Goal: Information Seeking & Learning: Learn about a topic

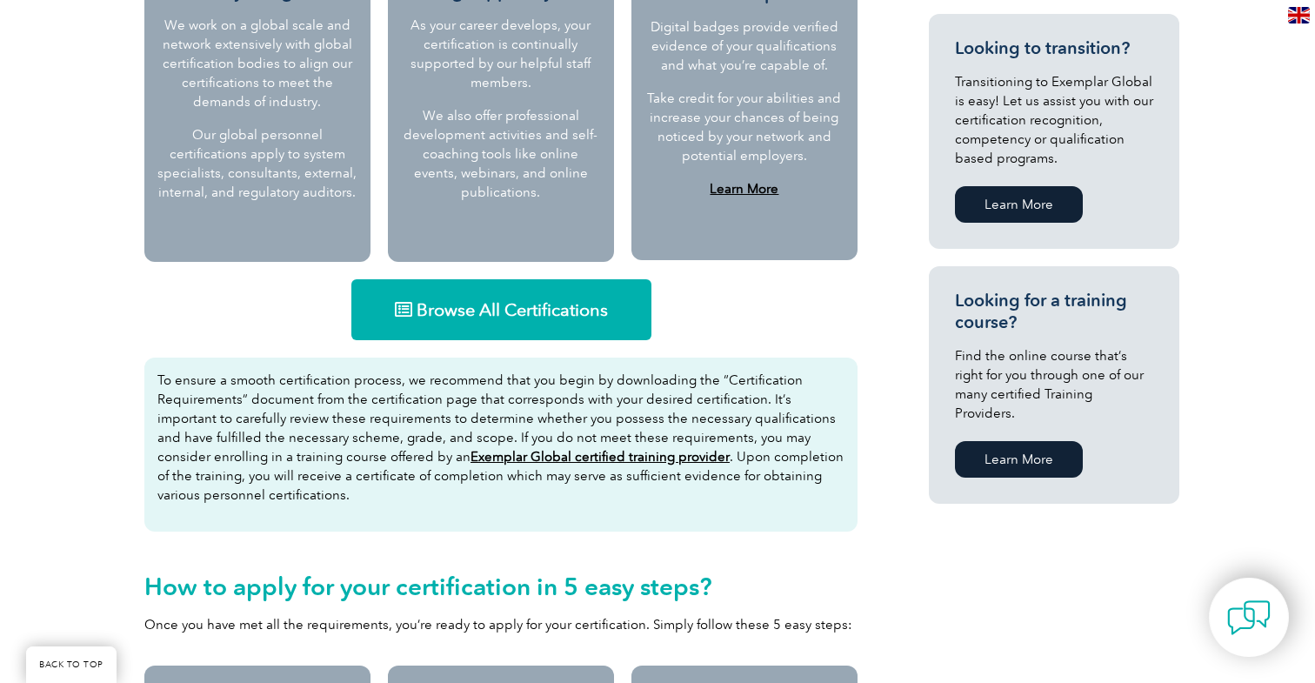
scroll to position [952, 0]
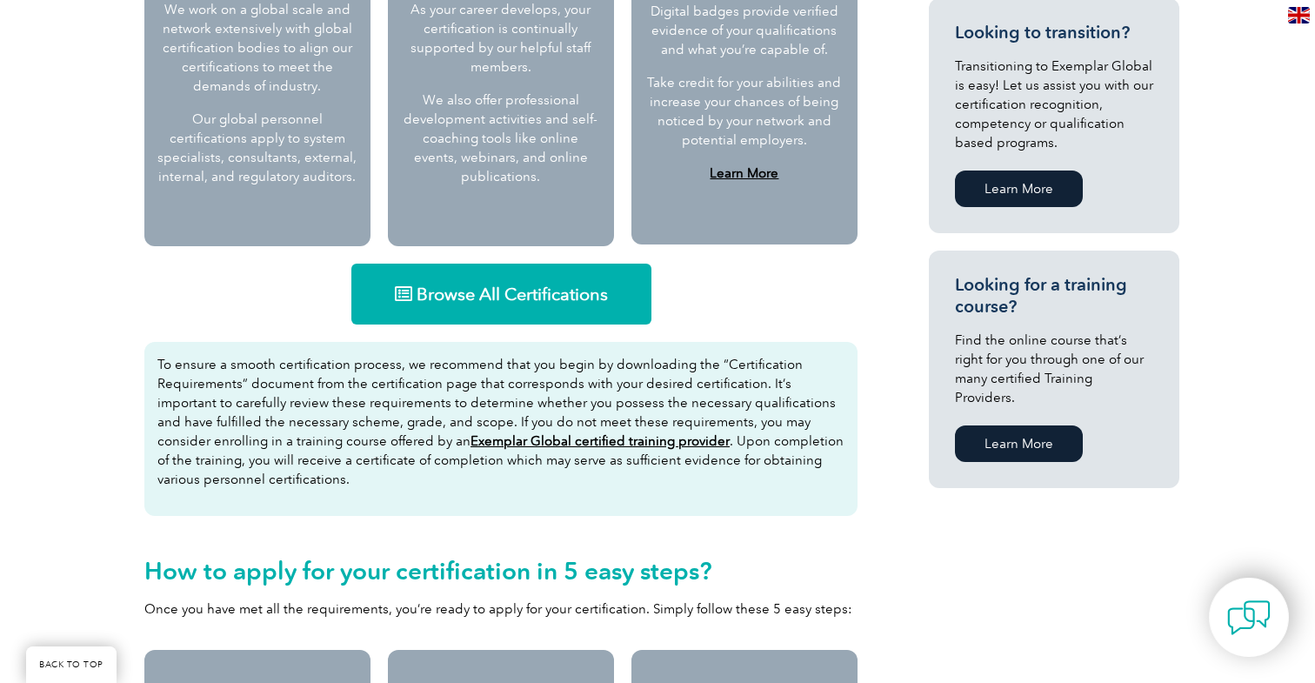
click at [506, 306] on link "Browse All Certifications" at bounding box center [501, 294] width 300 height 61
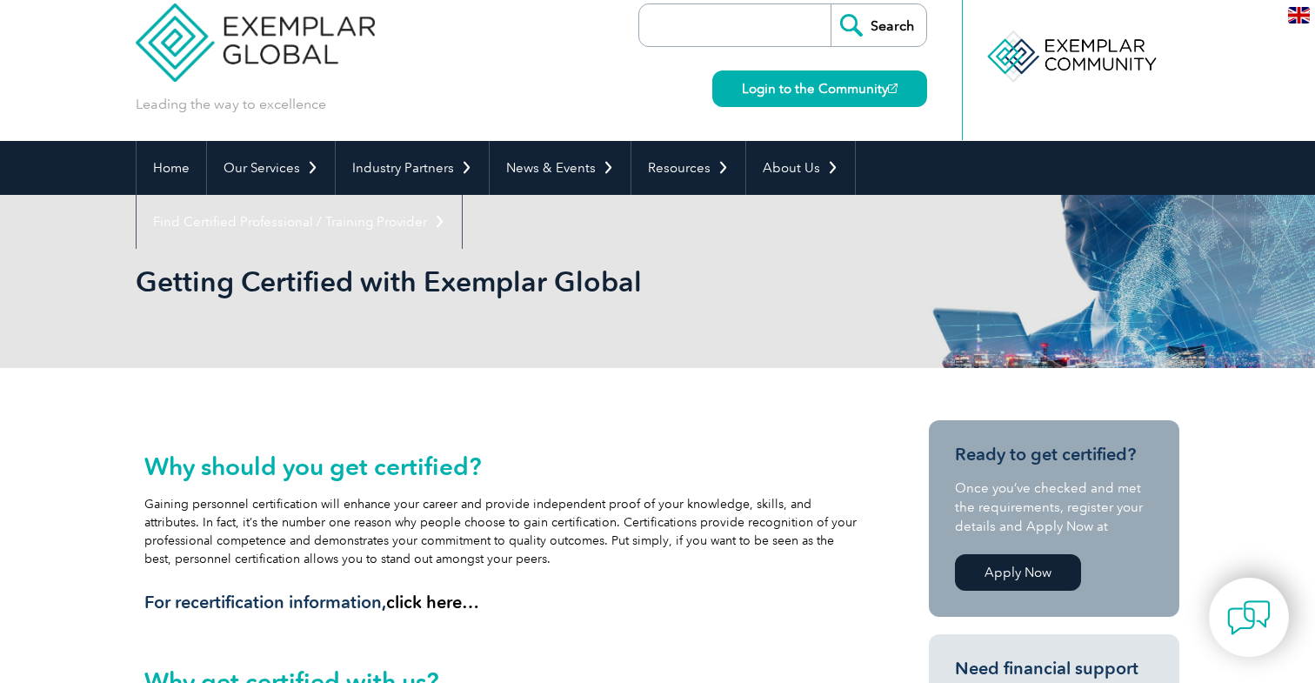
scroll to position [0, 0]
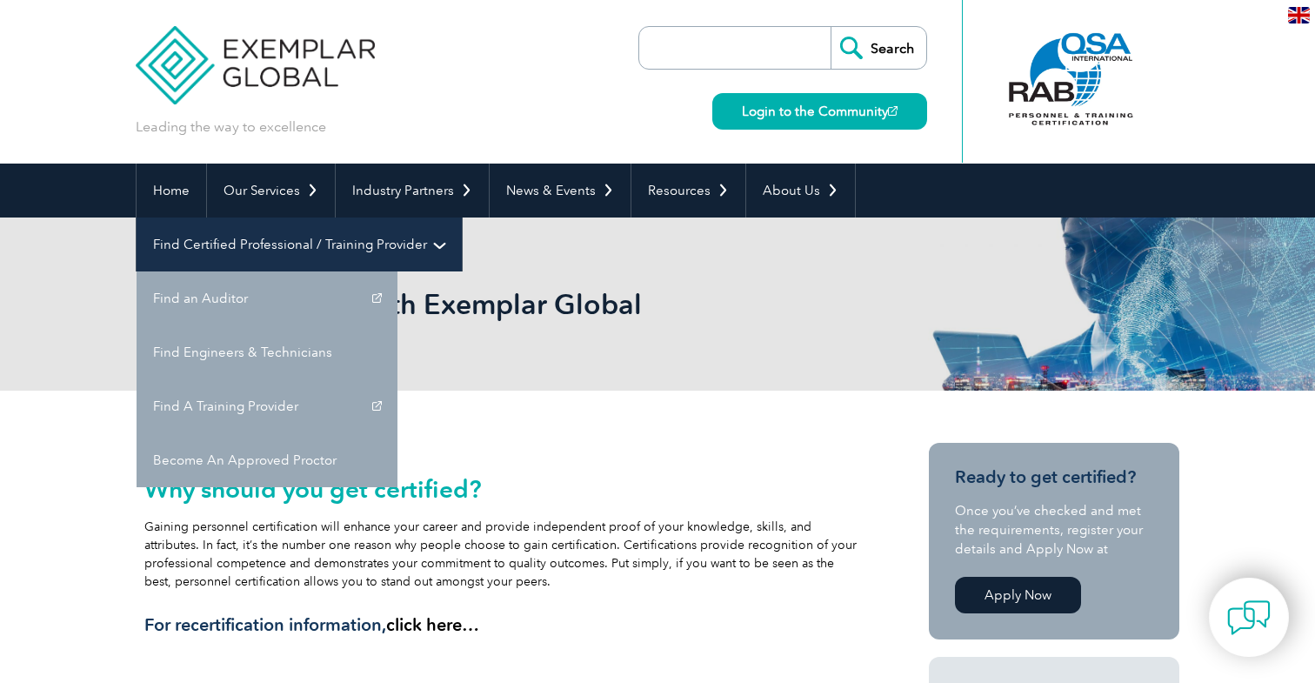
click at [462, 217] on link "Find Certified Professional / Training Provider" at bounding box center [299, 244] width 325 height 54
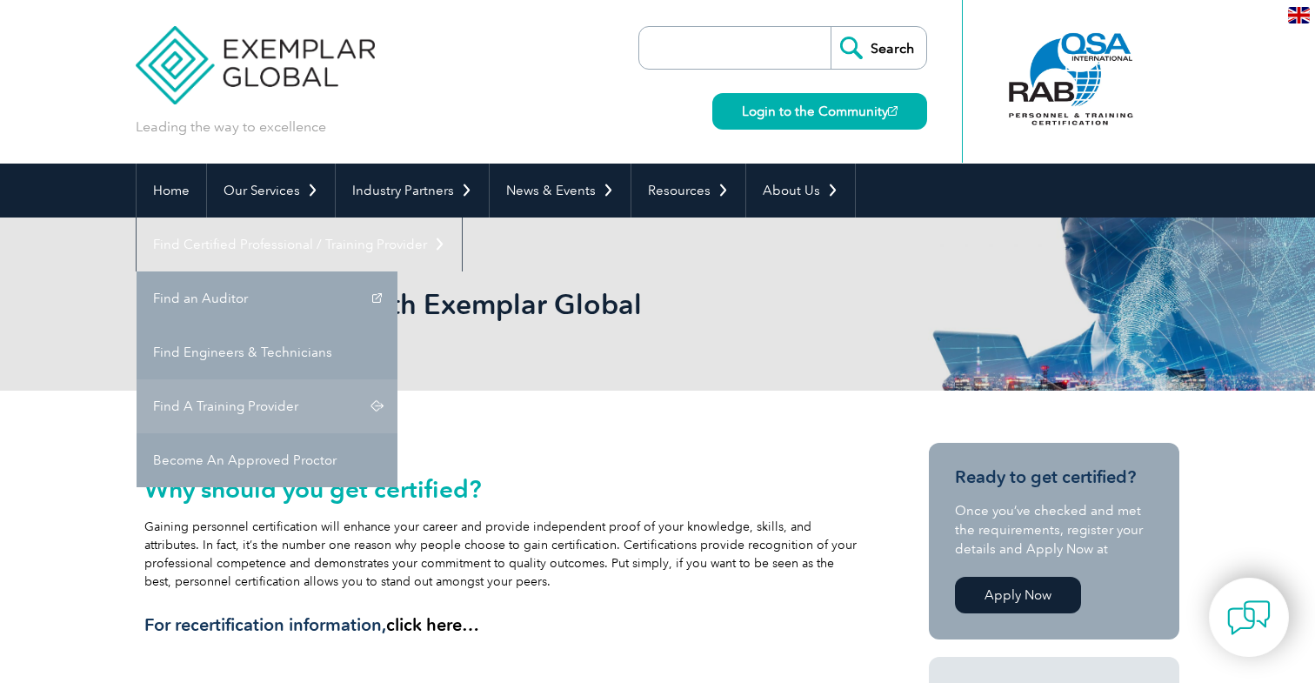
click at [398, 379] on link "Find A Training Provider" at bounding box center [267, 406] width 261 height 54
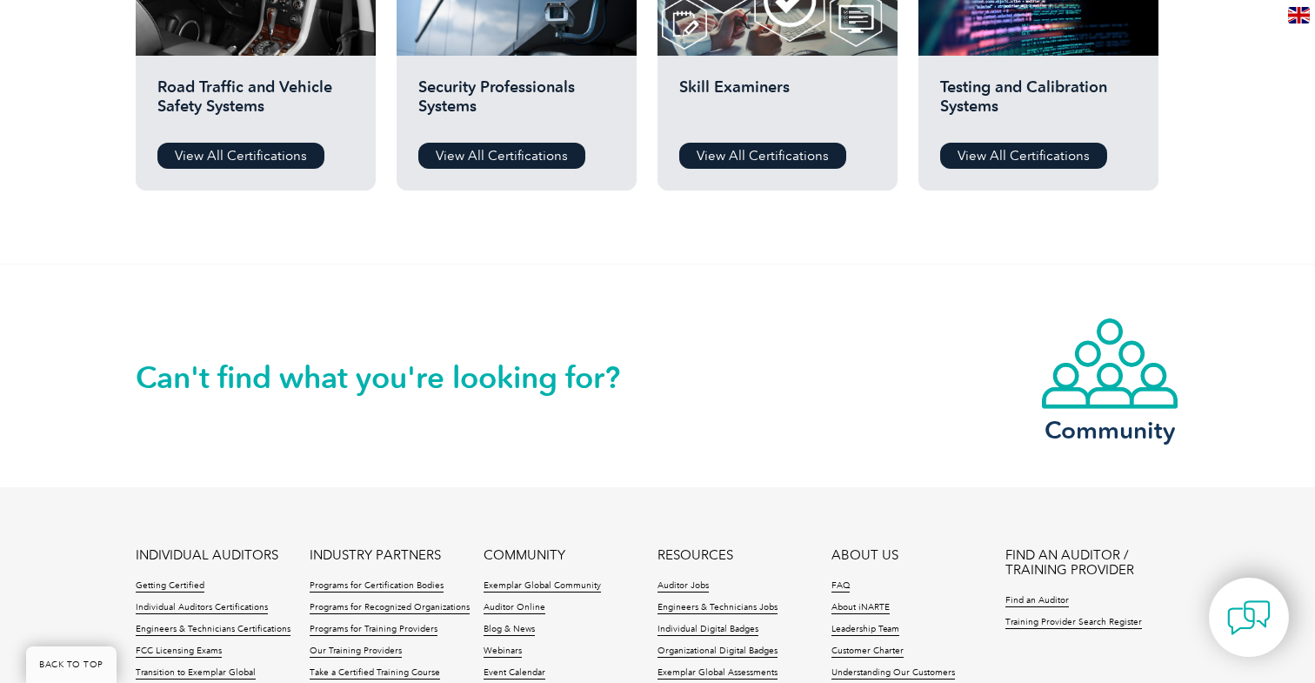
scroll to position [1491, 0]
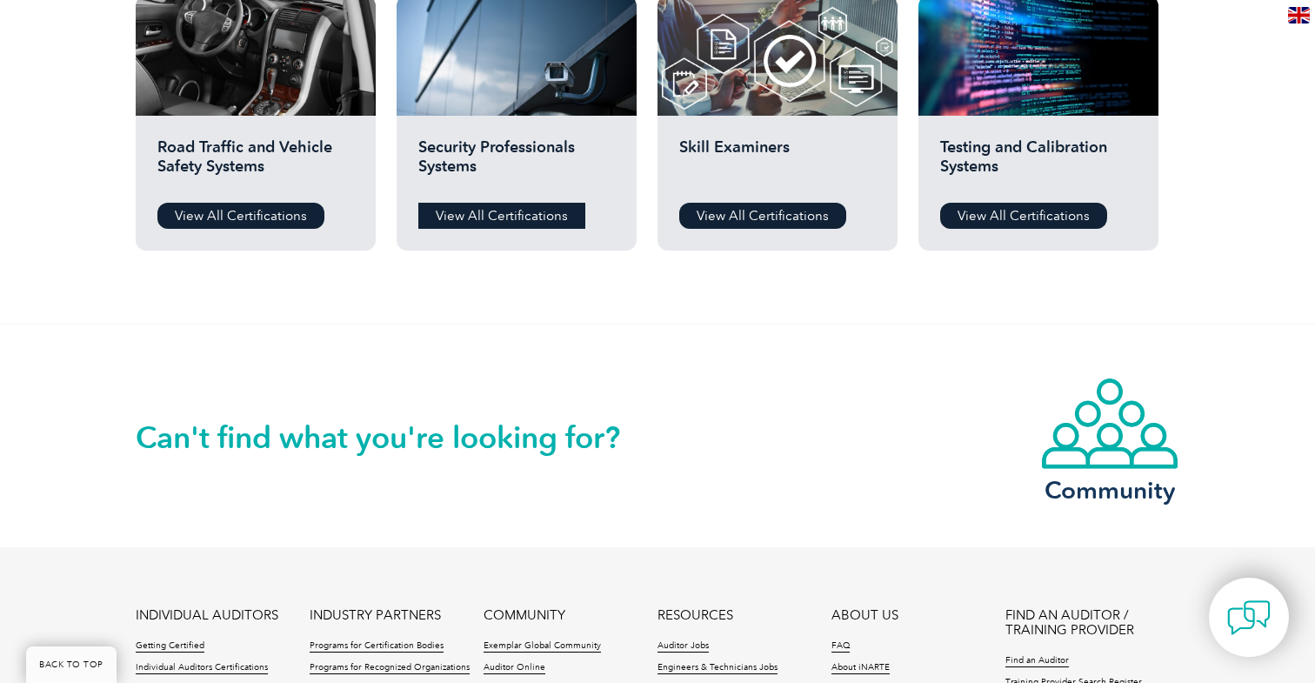
click at [532, 226] on link "View All Certifications" at bounding box center [501, 216] width 167 height 26
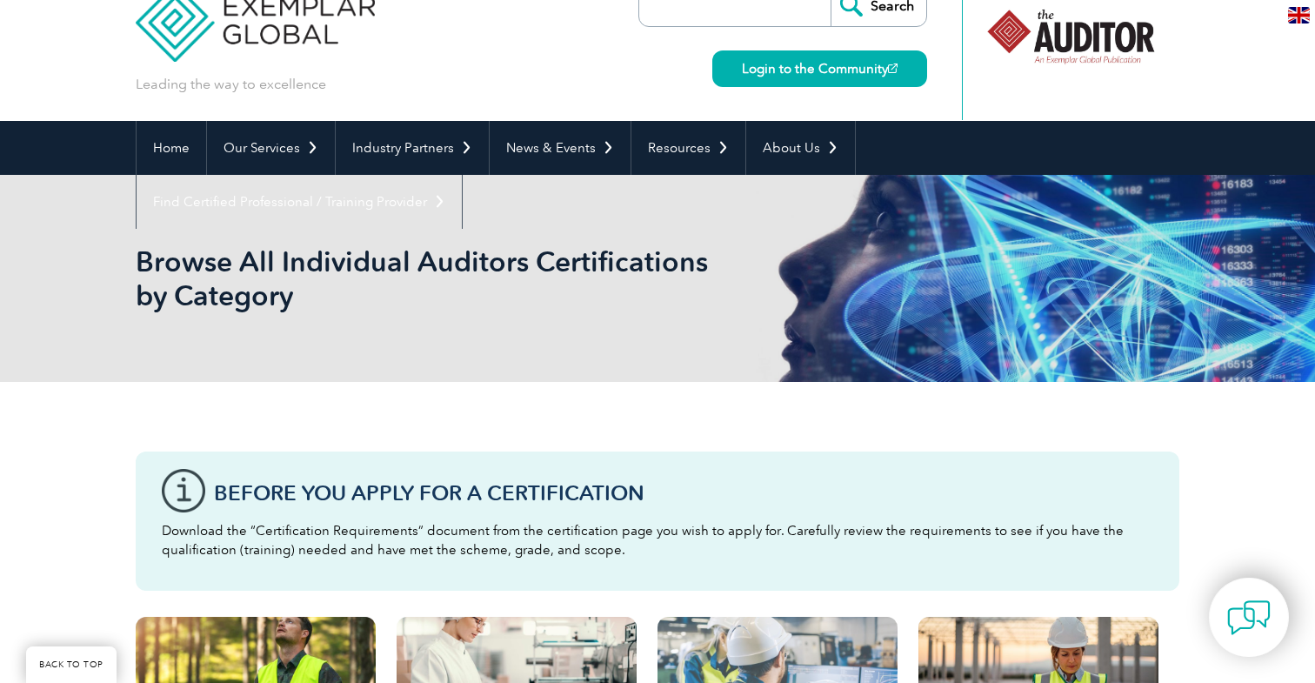
scroll to position [0, 0]
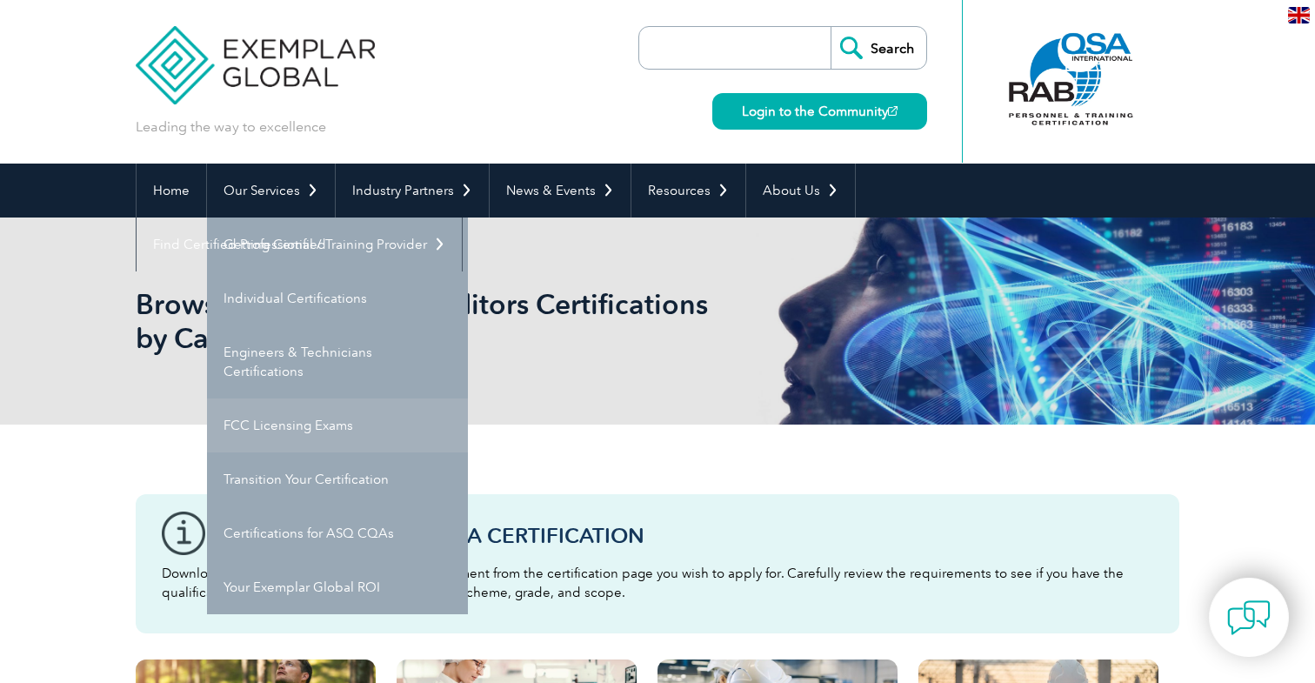
click at [278, 441] on link "FCC Licensing Exams" at bounding box center [337, 425] width 261 height 54
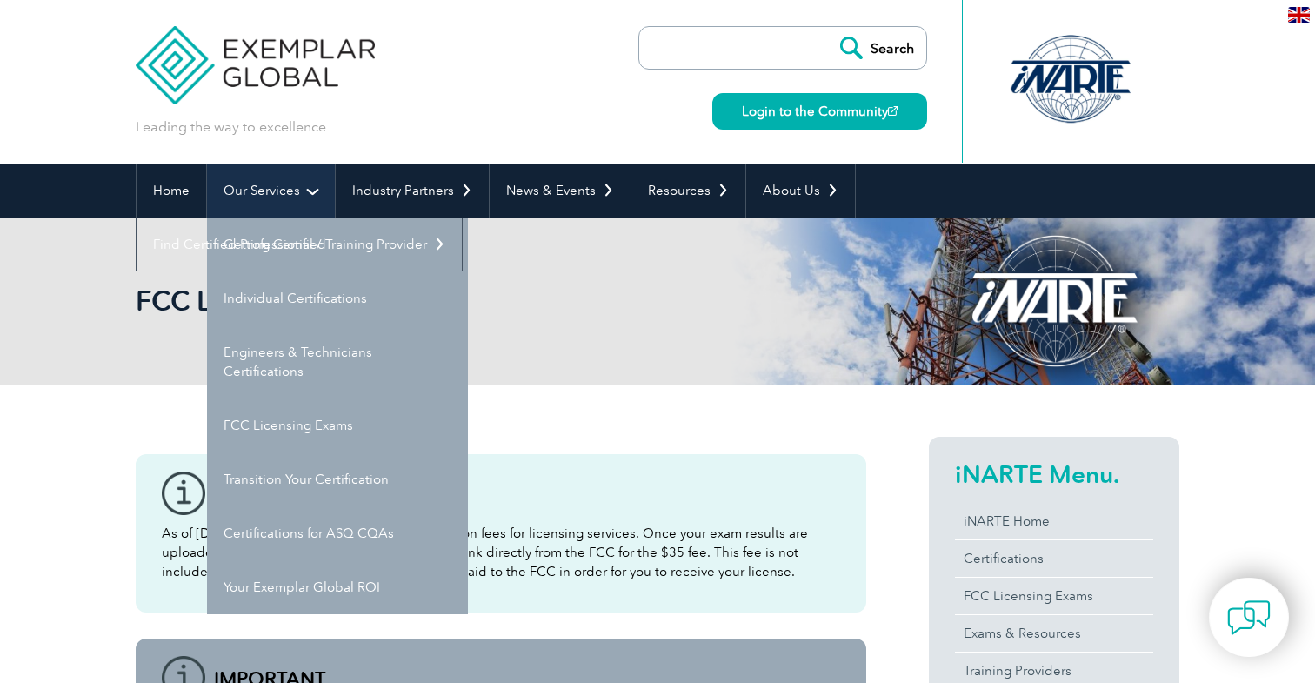
click at [271, 196] on link "Our Services" at bounding box center [271, 191] width 128 height 54
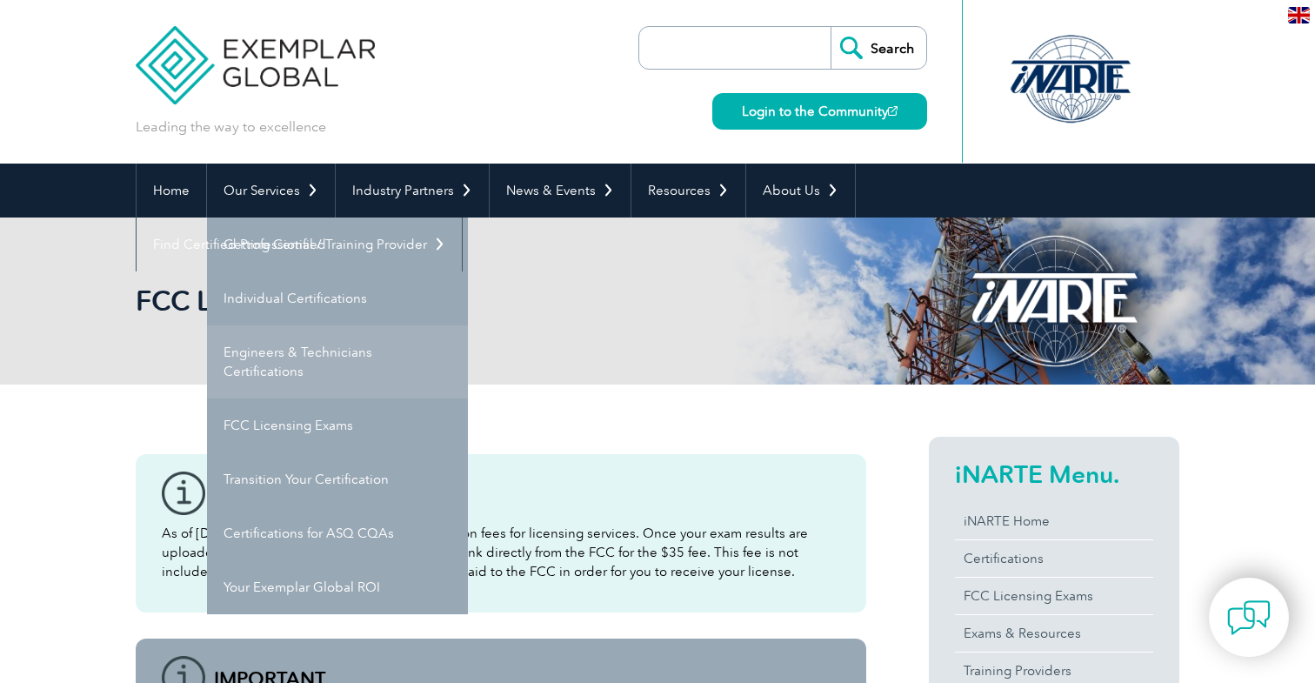
click at [275, 368] on link "Engineers & Technicians Certifications" at bounding box center [337, 361] width 261 height 73
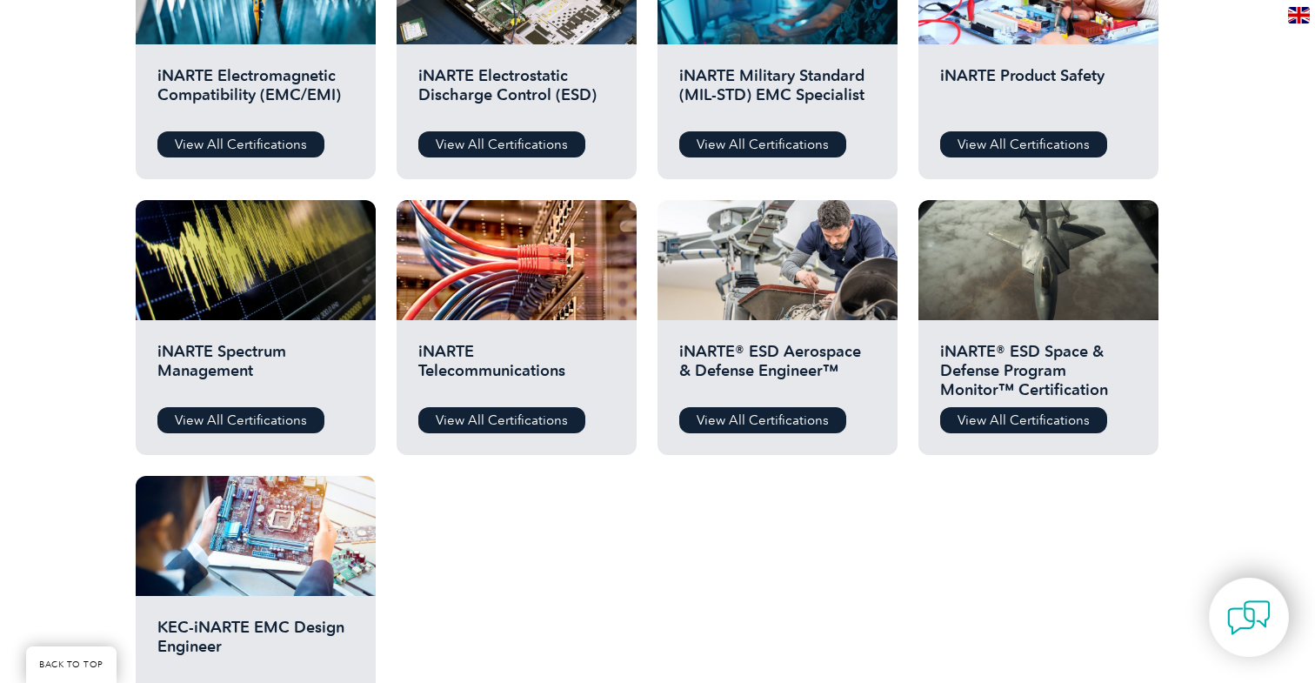
scroll to position [726, 0]
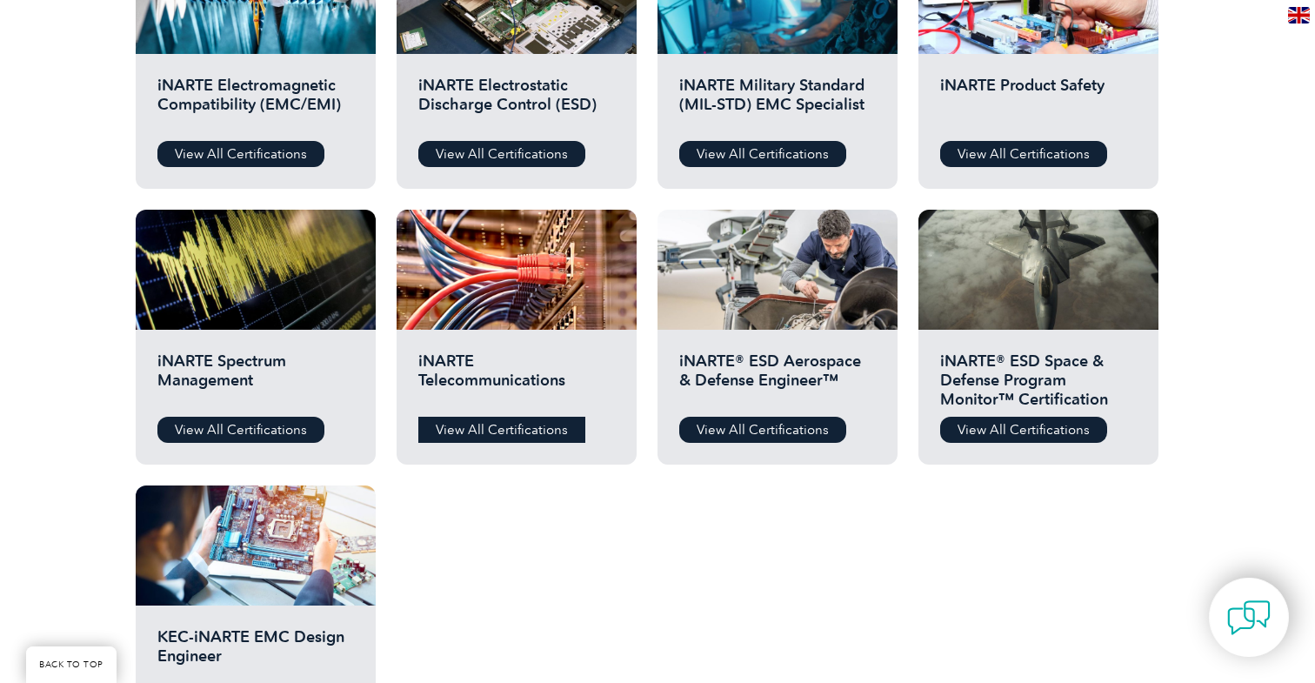
click at [535, 427] on link "View All Certifications" at bounding box center [501, 430] width 167 height 26
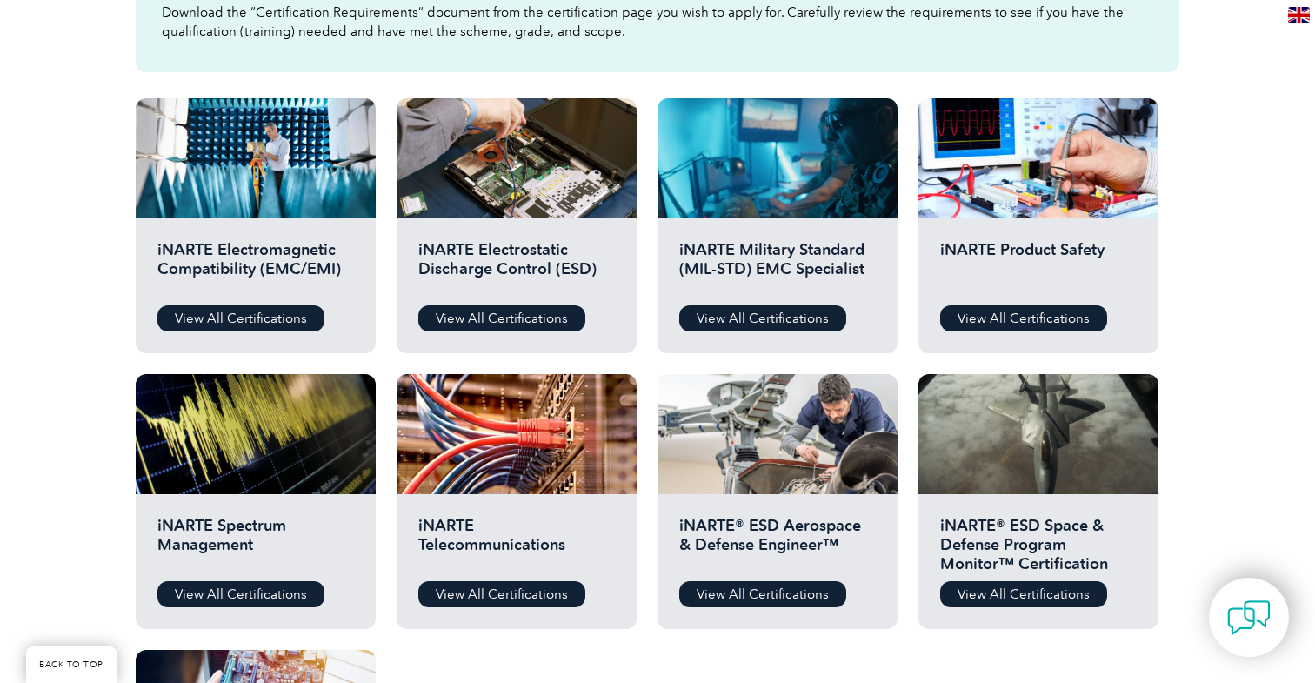
scroll to position [559, 0]
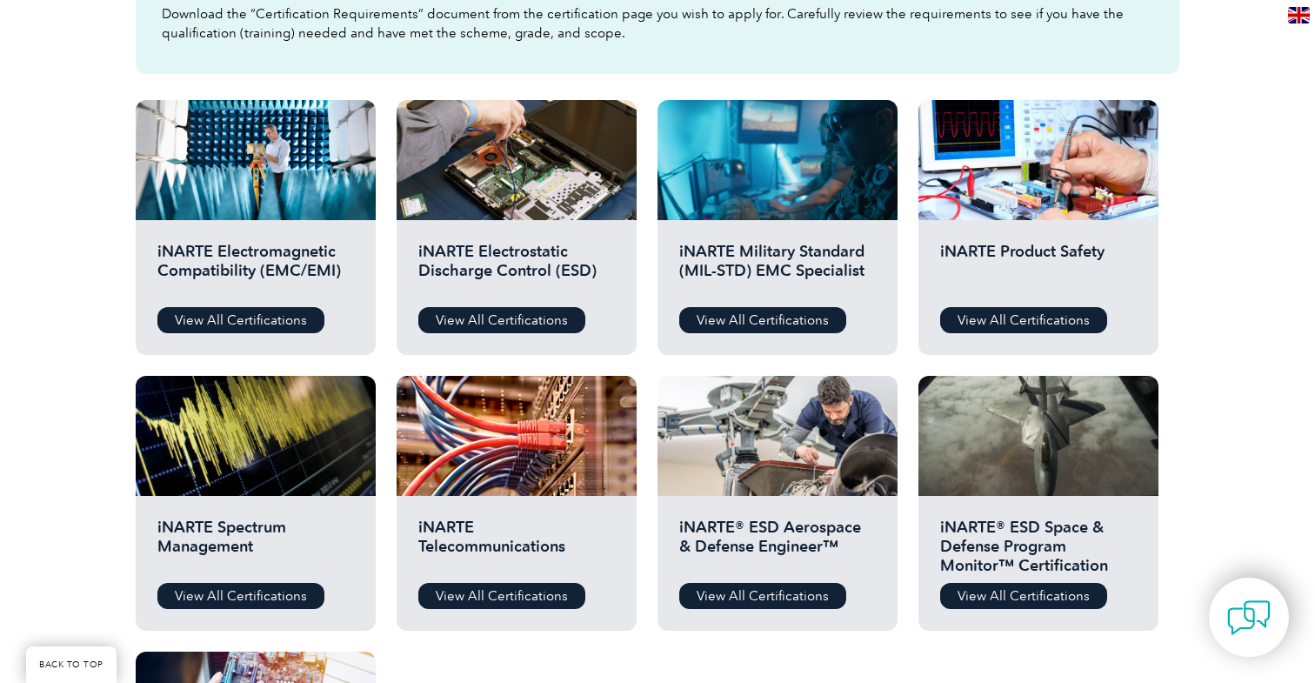
click at [305, 265] on h2 "iNARTE Electromagnetic Compatibility (EMC/EMI)" at bounding box center [255, 268] width 197 height 52
click at [274, 316] on link "View All Certifications" at bounding box center [240, 320] width 167 height 26
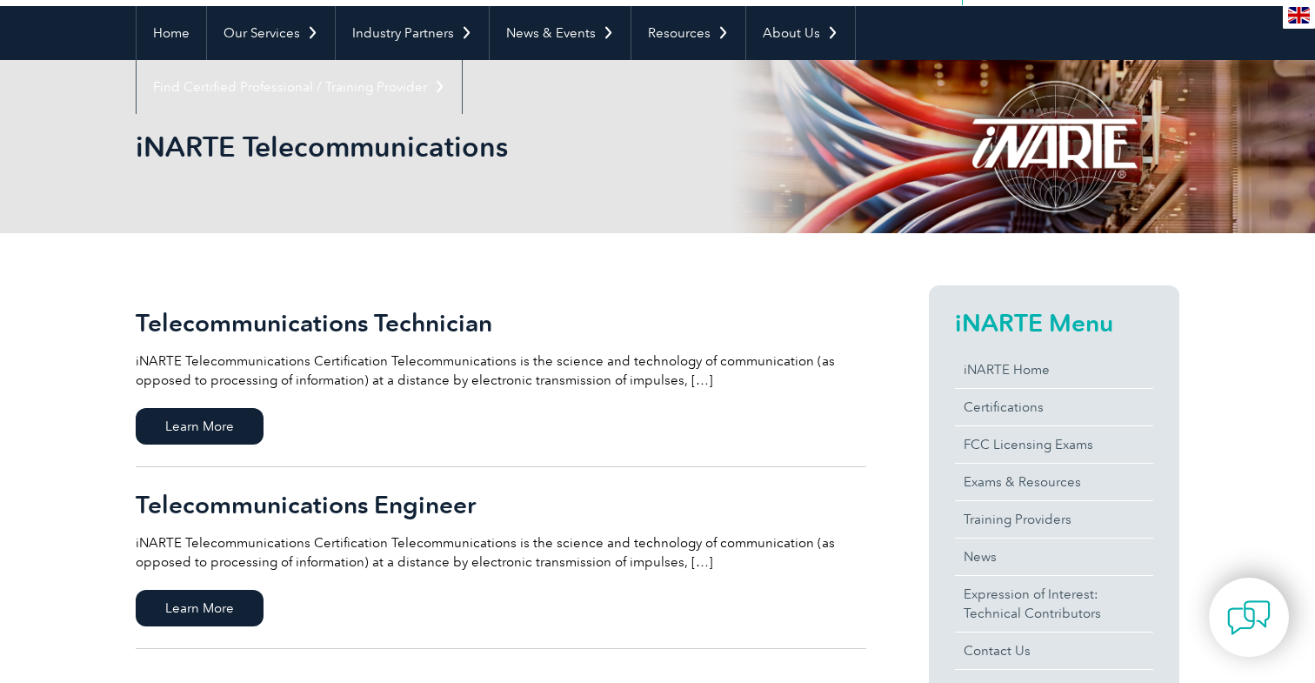
scroll to position [231, 0]
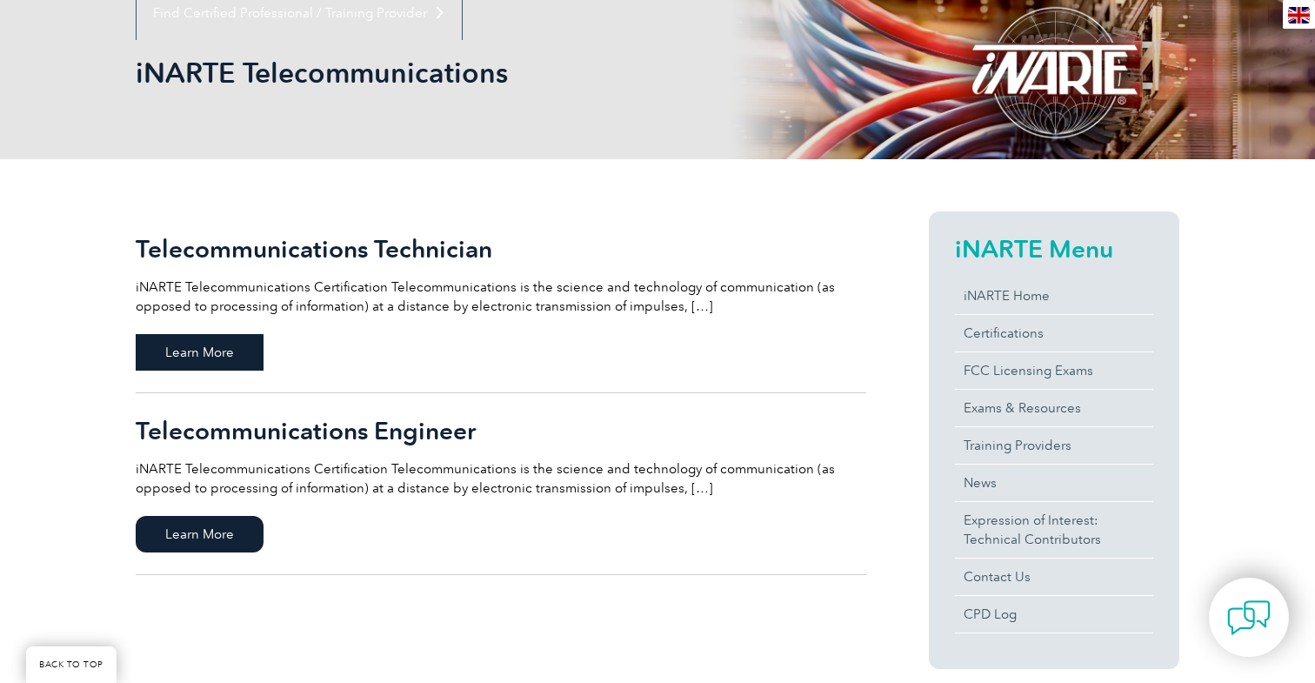
click at [241, 354] on span "Learn More" at bounding box center [200, 352] width 128 height 37
click at [257, 531] on span "Learn More" at bounding box center [200, 534] width 128 height 37
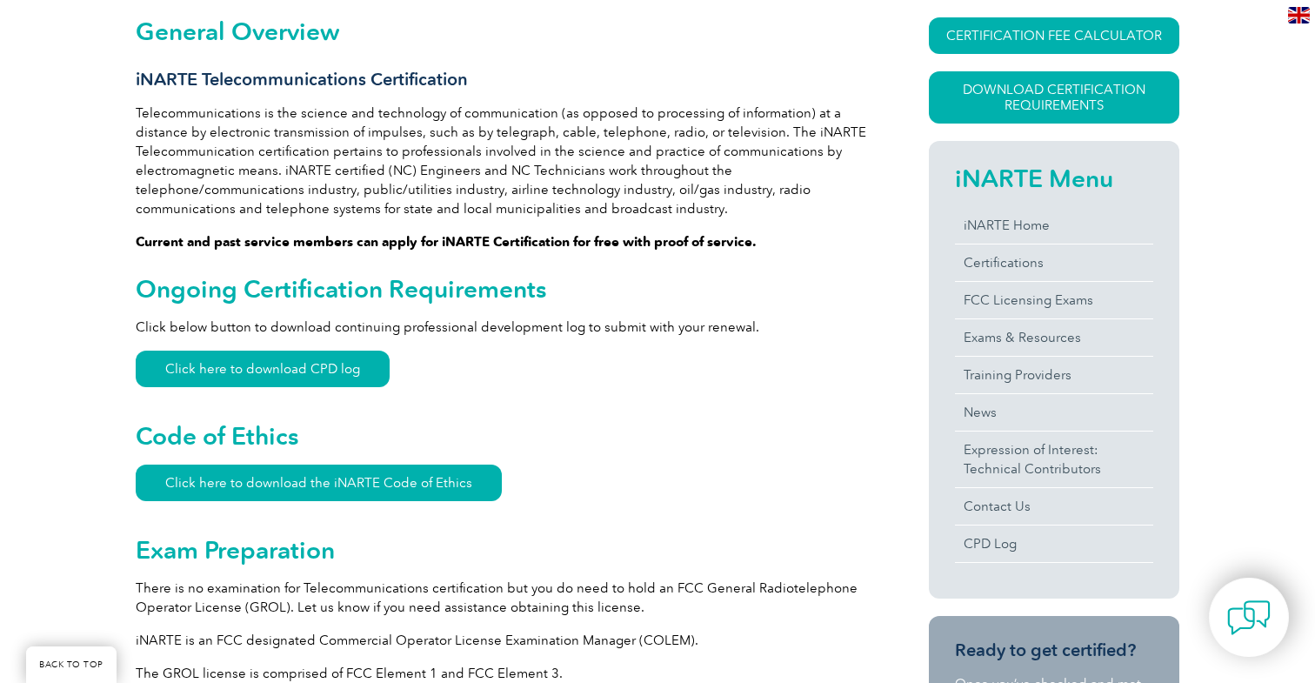
scroll to position [385, 0]
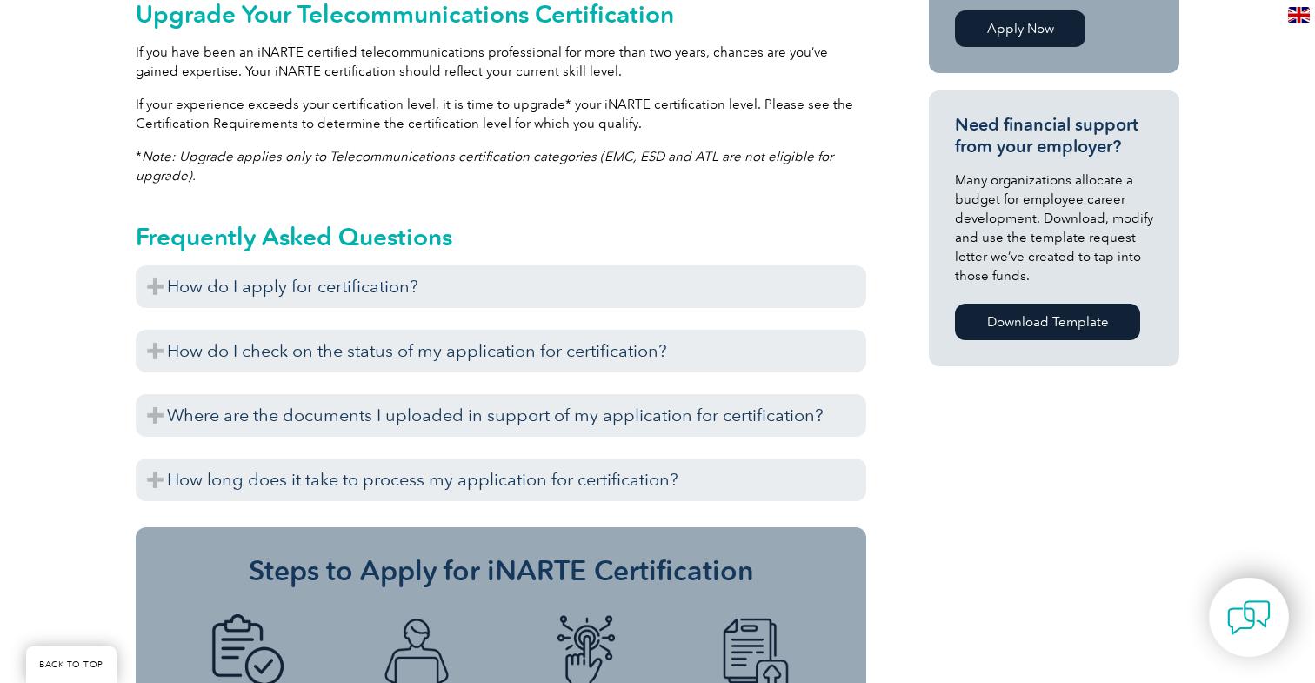
scroll to position [1168, 0]
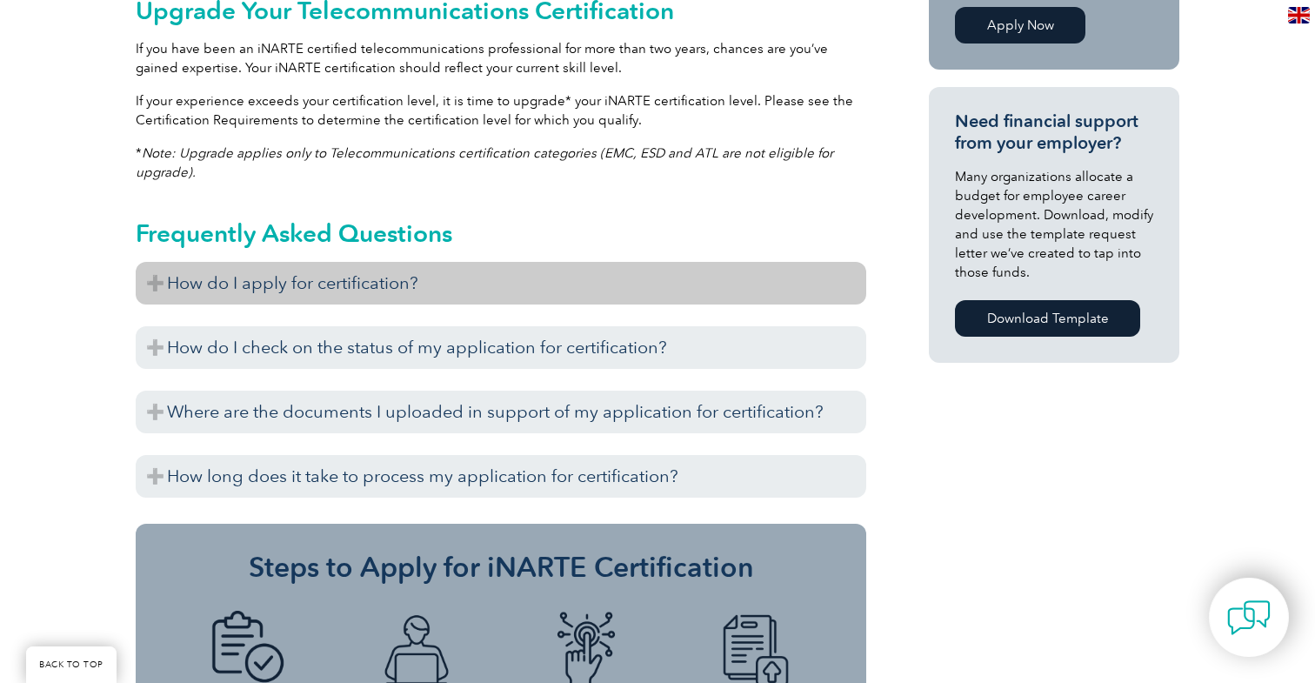
click at [317, 292] on h3 "How do I apply for certification?" at bounding box center [501, 283] width 731 height 43
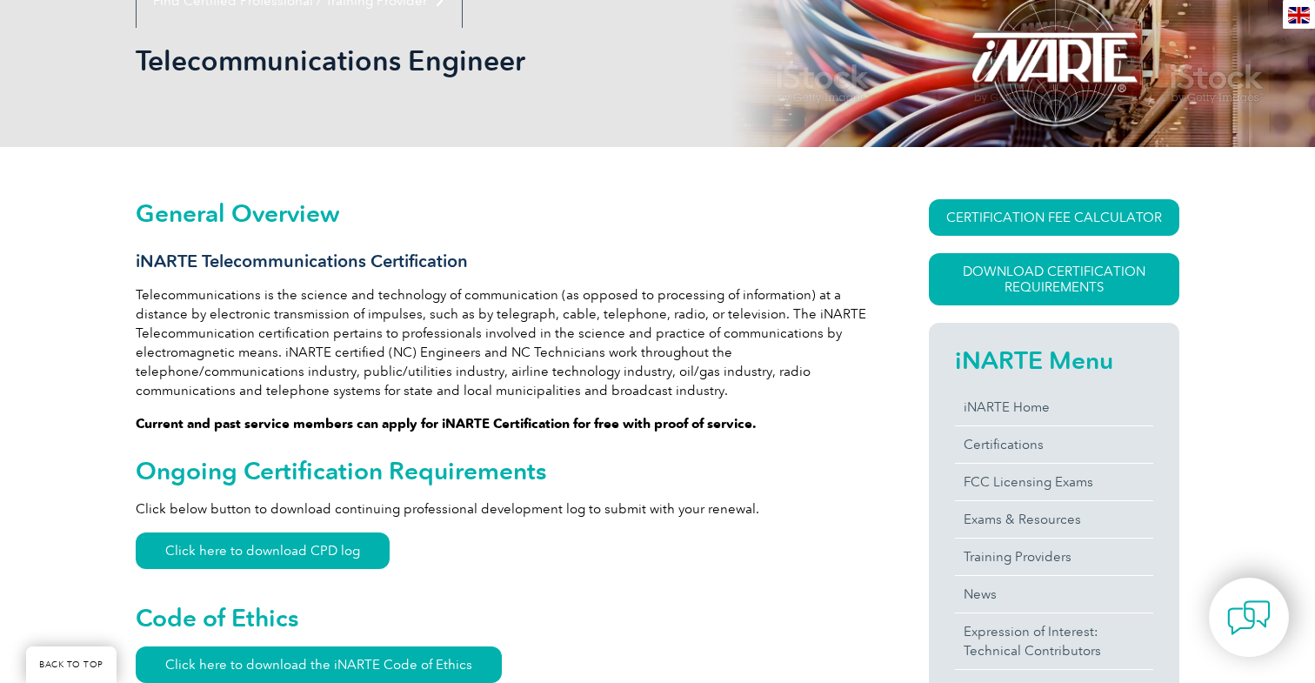
scroll to position [160, 0]
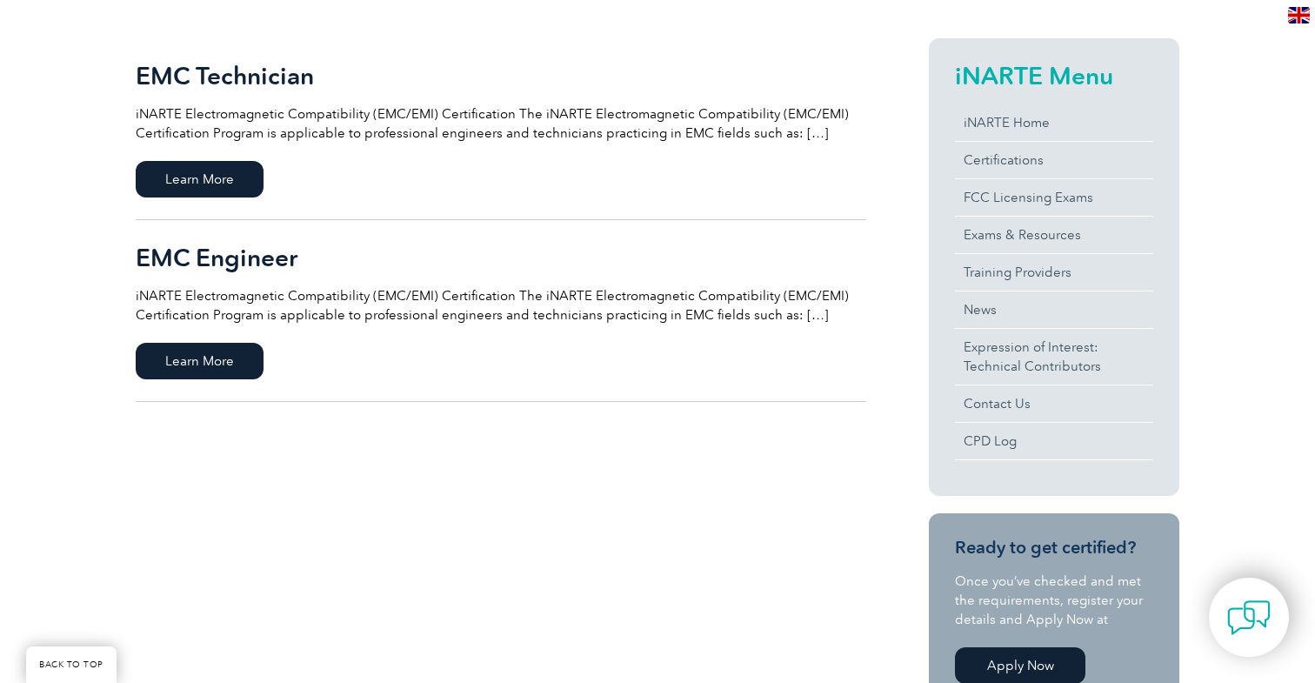
scroll to position [364, 0]
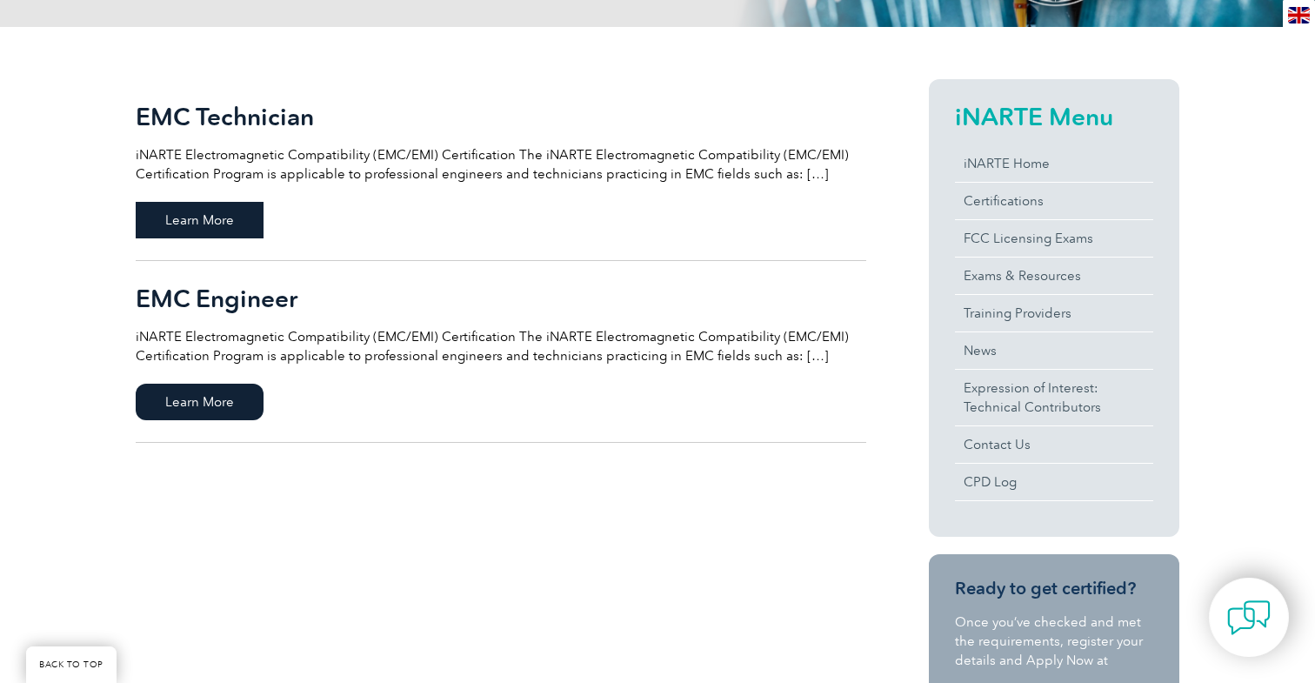
click at [249, 221] on span "Learn More" at bounding box center [200, 220] width 128 height 37
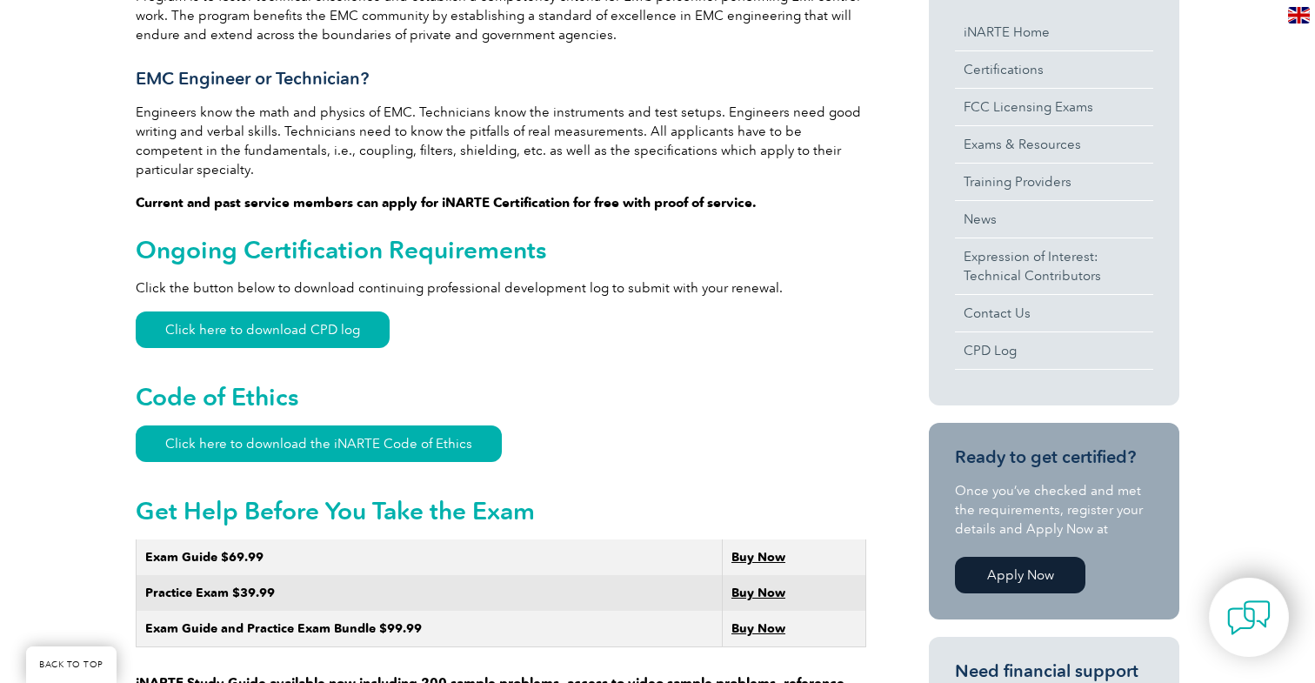
scroll to position [619, 0]
click at [337, 311] on link "Click here to download CPD log" at bounding box center [263, 329] width 254 height 37
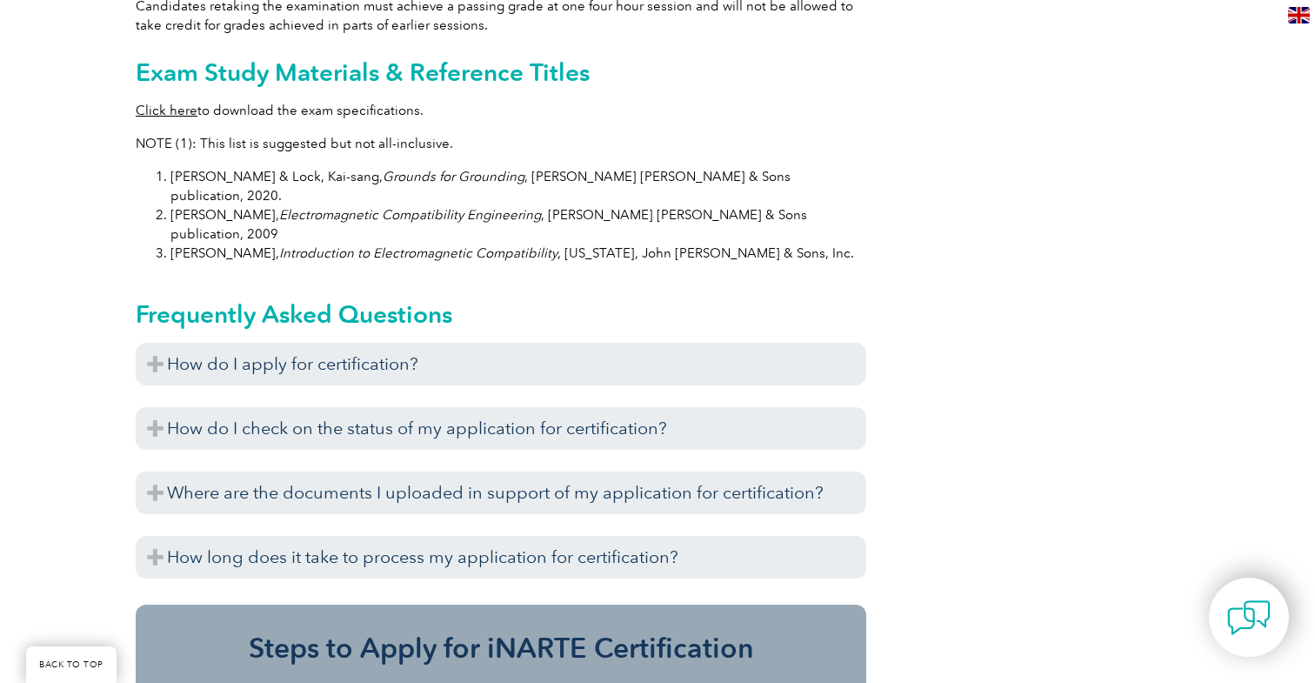
scroll to position [1771, 0]
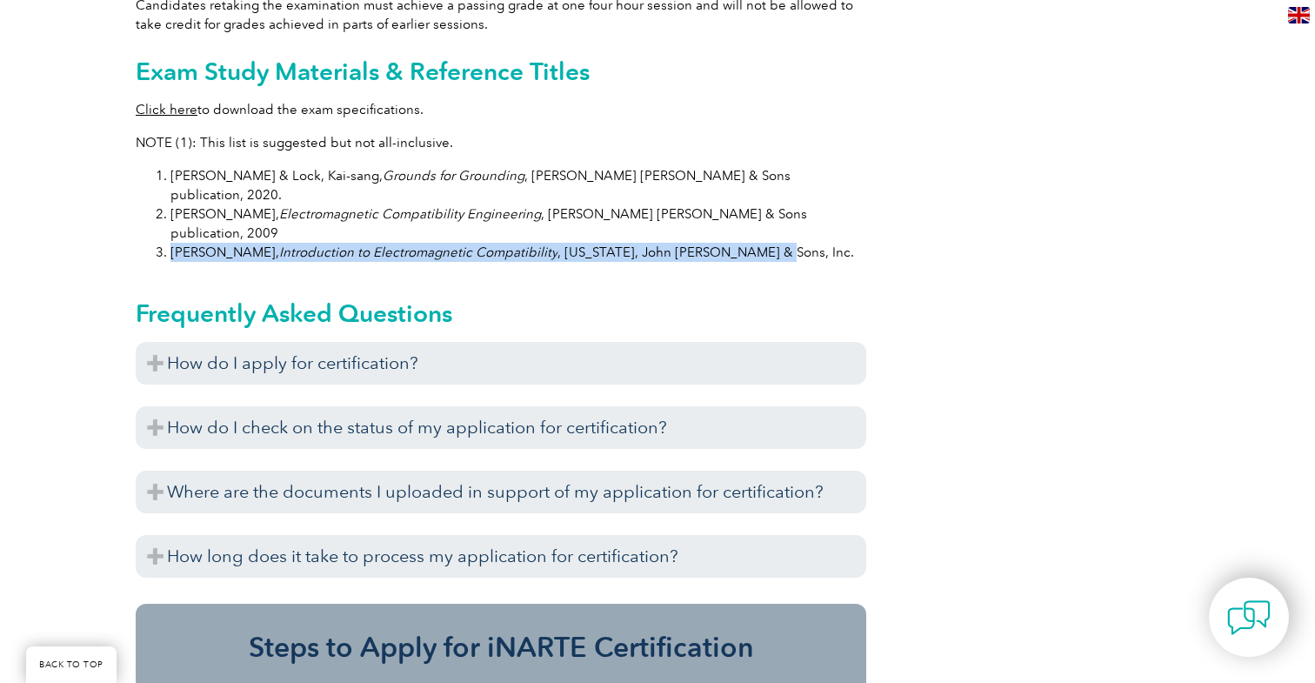
drag, startPoint x: 170, startPoint y: 197, endPoint x: 746, endPoint y: 200, distance: 575.9
click at [746, 243] on li "[PERSON_NAME], Introduction to Electromagnetic Compatibility , [US_STATE], John…" at bounding box center [519, 252] width 696 height 19
copy li "[PERSON_NAME], Introduction to Electromagnetic Compatibility , [US_STATE], John…"
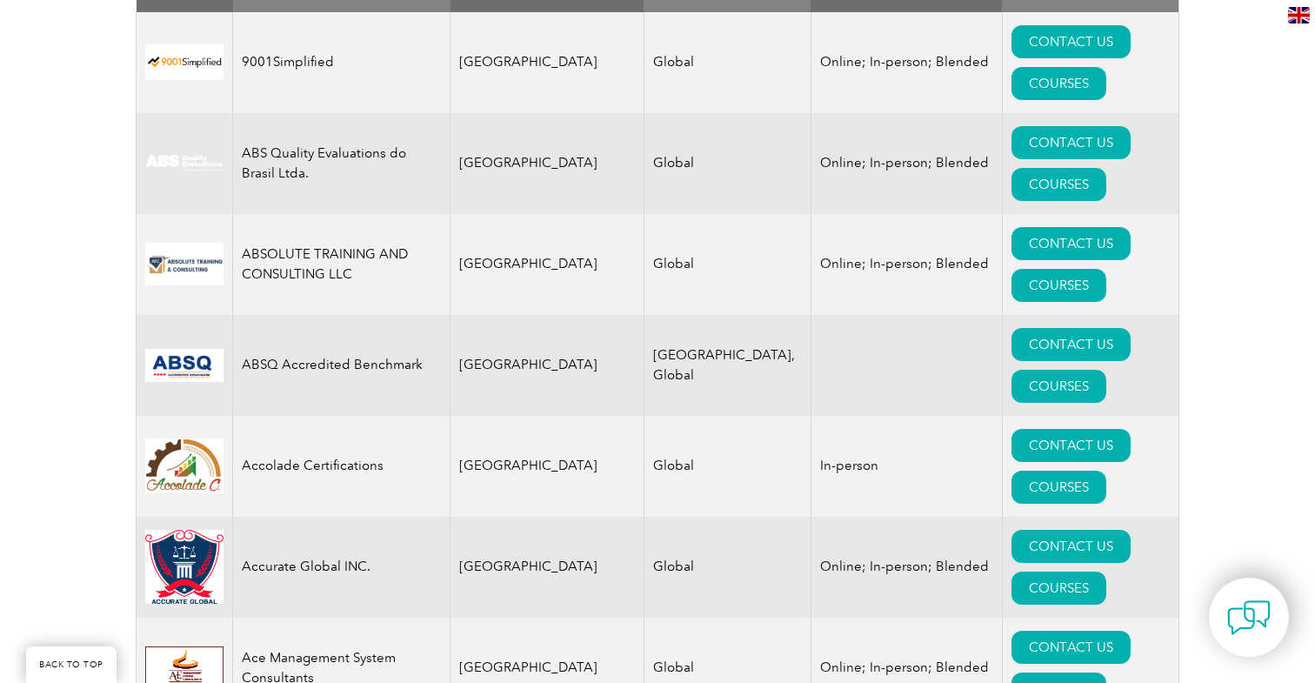
scroll to position [776, 0]
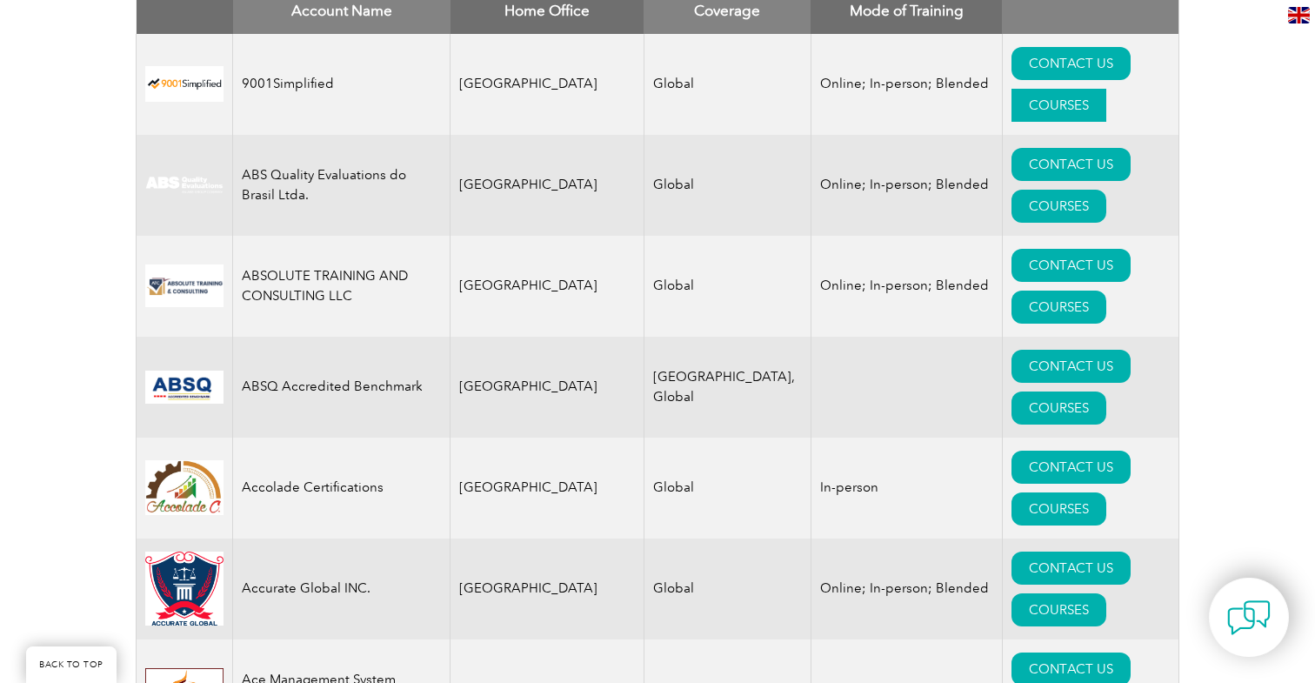
click at [1074, 89] on link "COURSES" at bounding box center [1059, 105] width 95 height 33
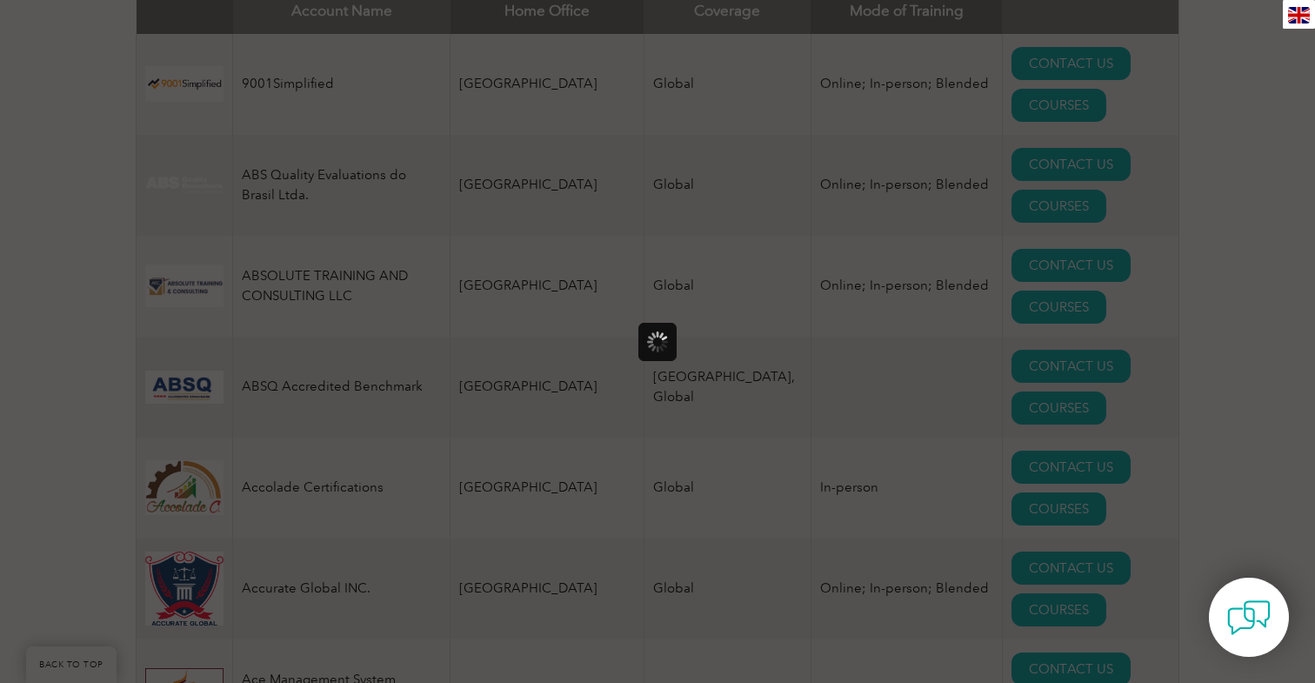
scroll to position [0, 0]
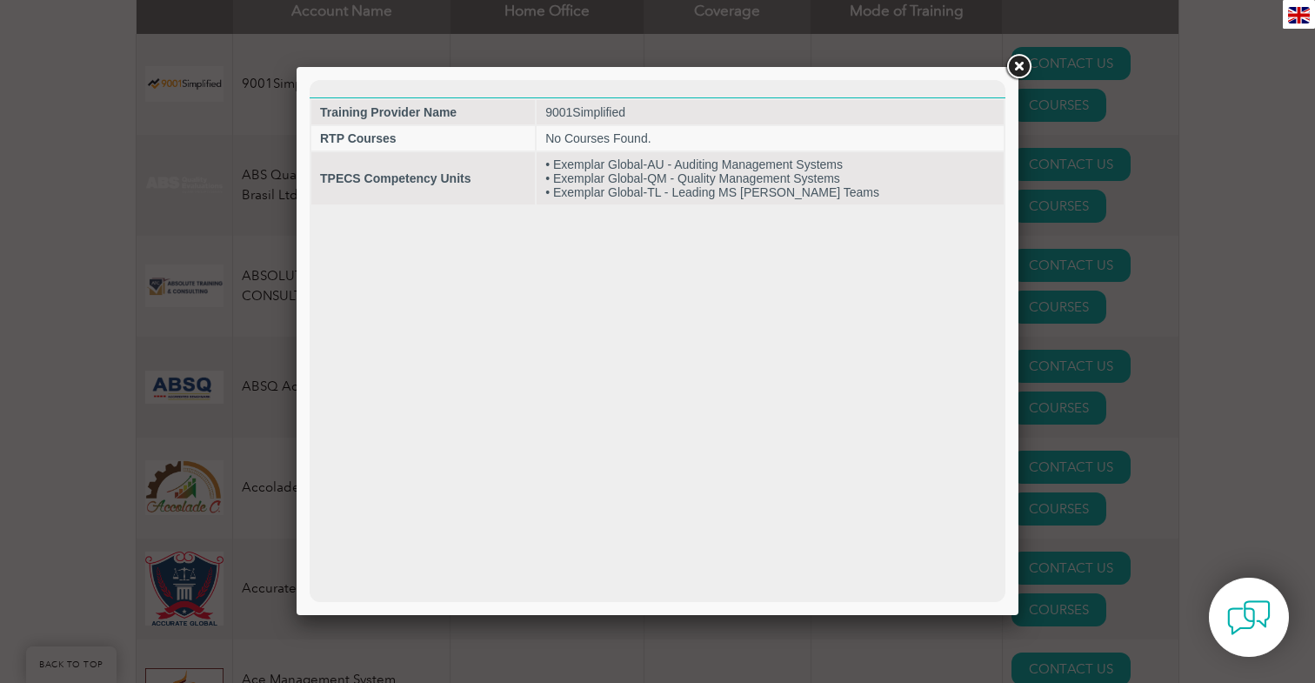
click at [1024, 75] on link at bounding box center [1018, 66] width 31 height 31
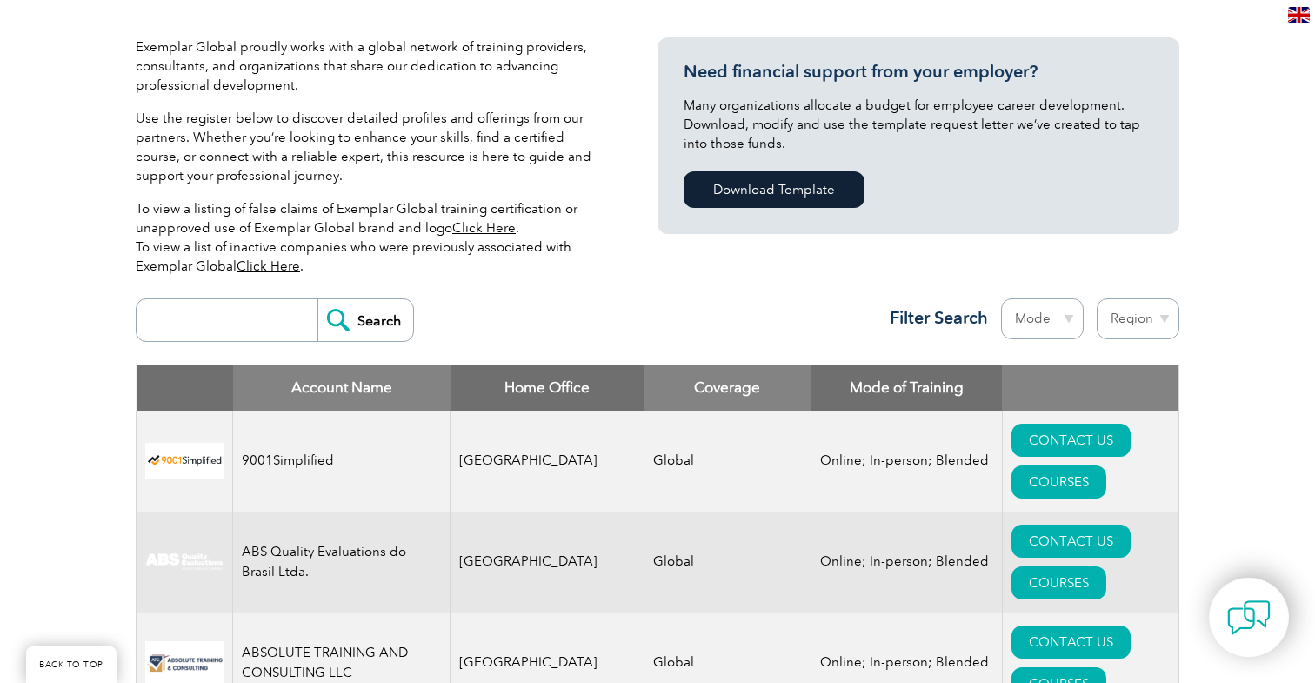
scroll to position [397, 0]
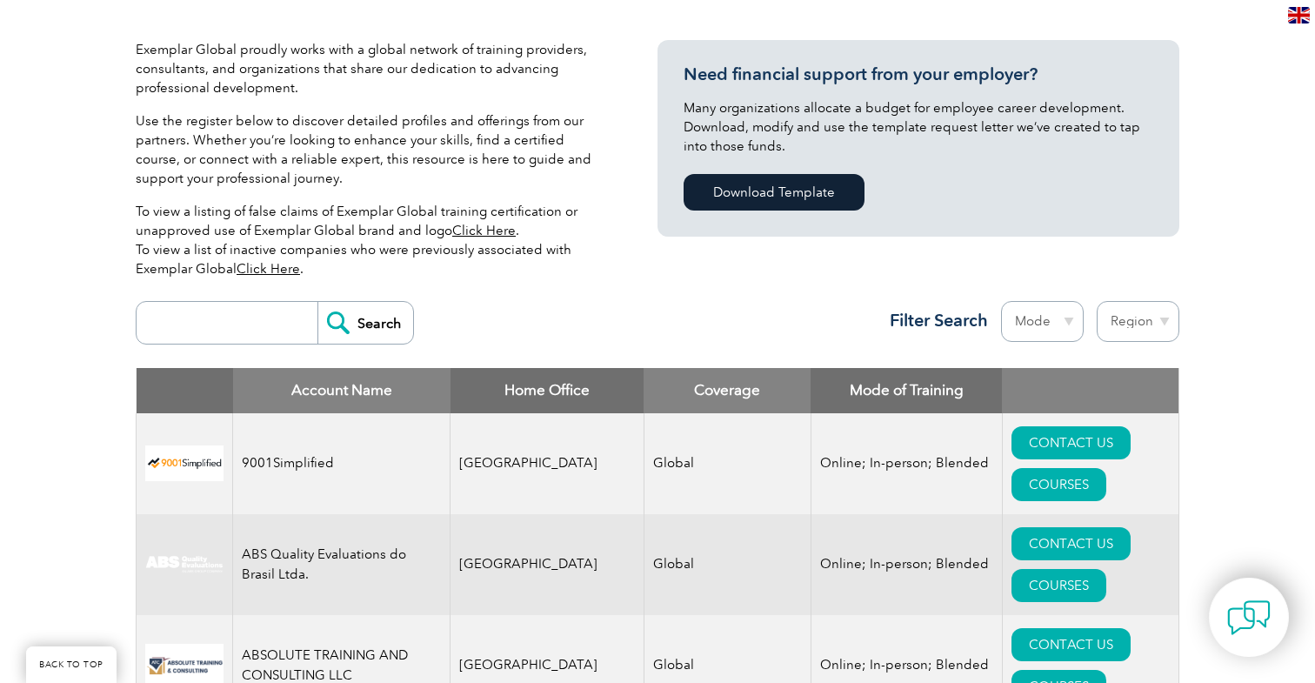
click at [249, 312] on input "search" at bounding box center [231, 323] width 172 height 42
type input "engineer"
click at [318, 302] on input "Search" at bounding box center [366, 323] width 96 height 42
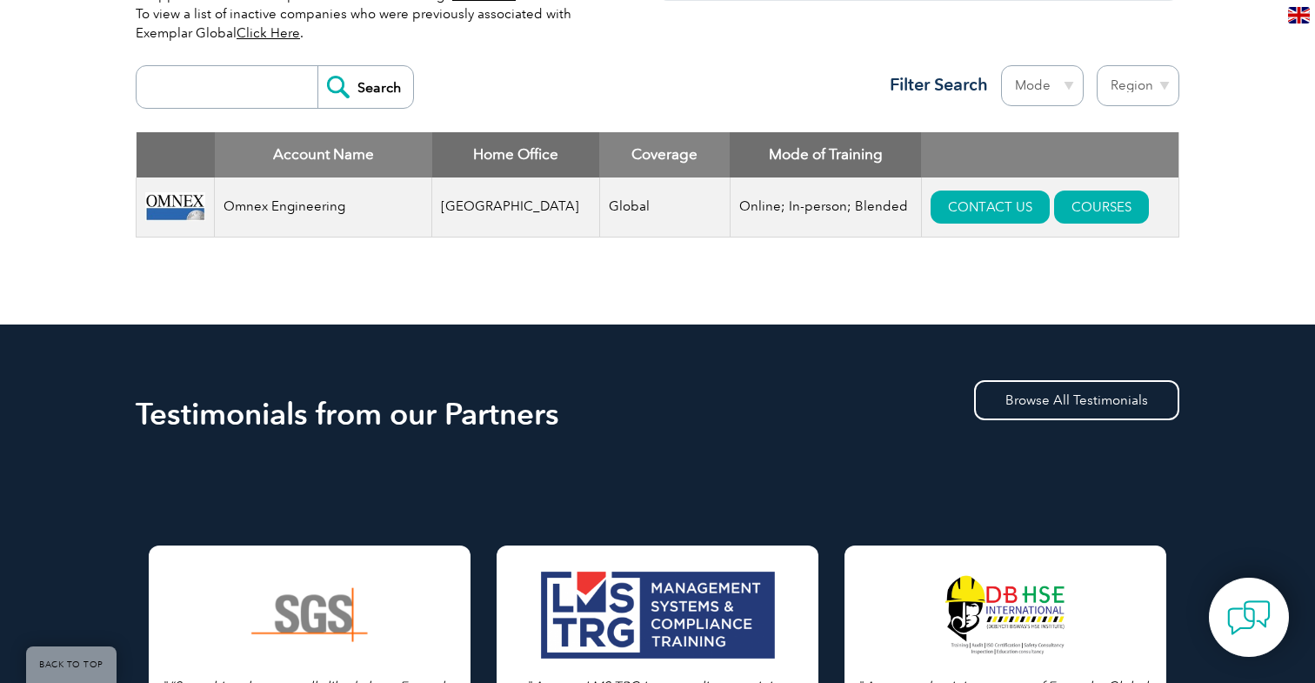
scroll to position [633, 0]
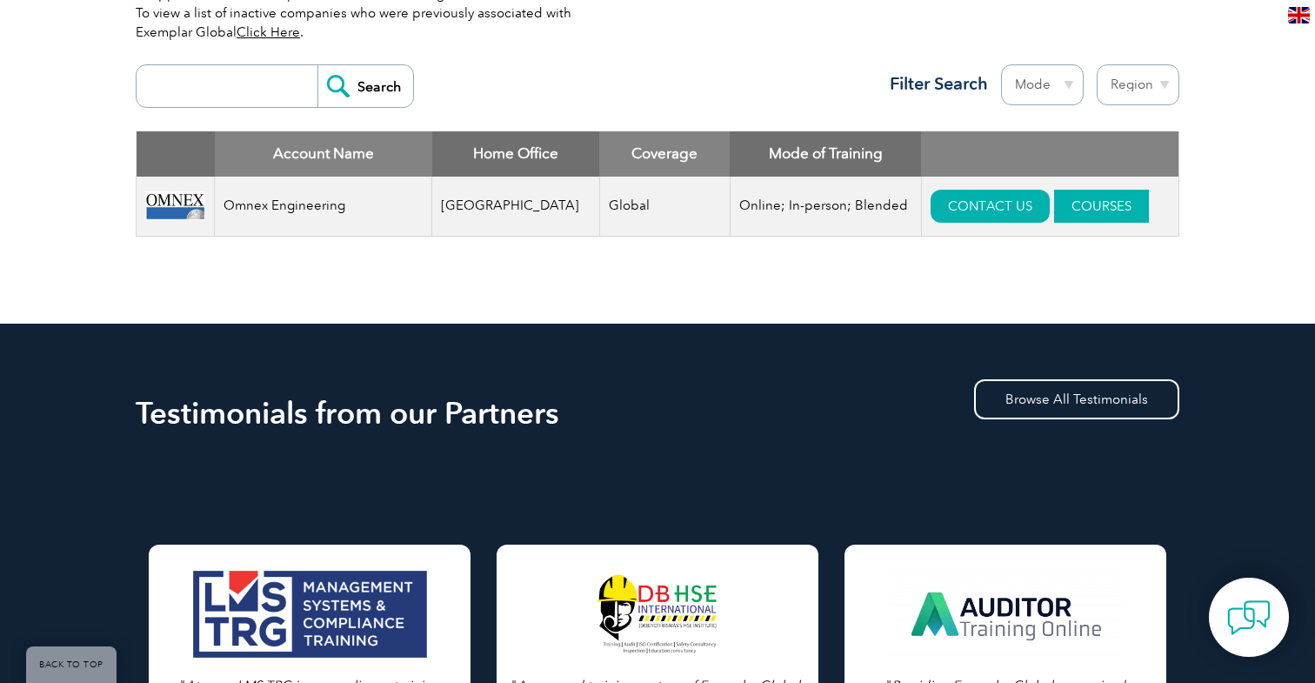
click at [1071, 196] on link "COURSES" at bounding box center [1101, 206] width 95 height 33
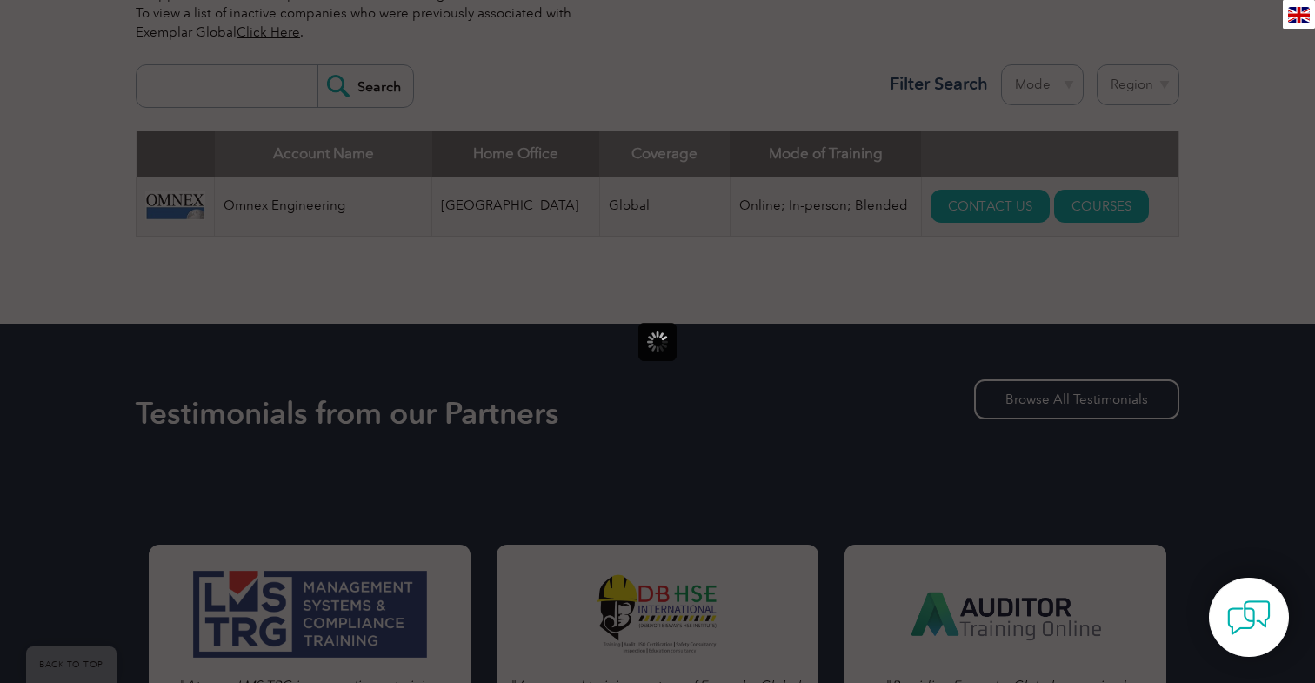
scroll to position [0, 0]
